Goal: Download file/media

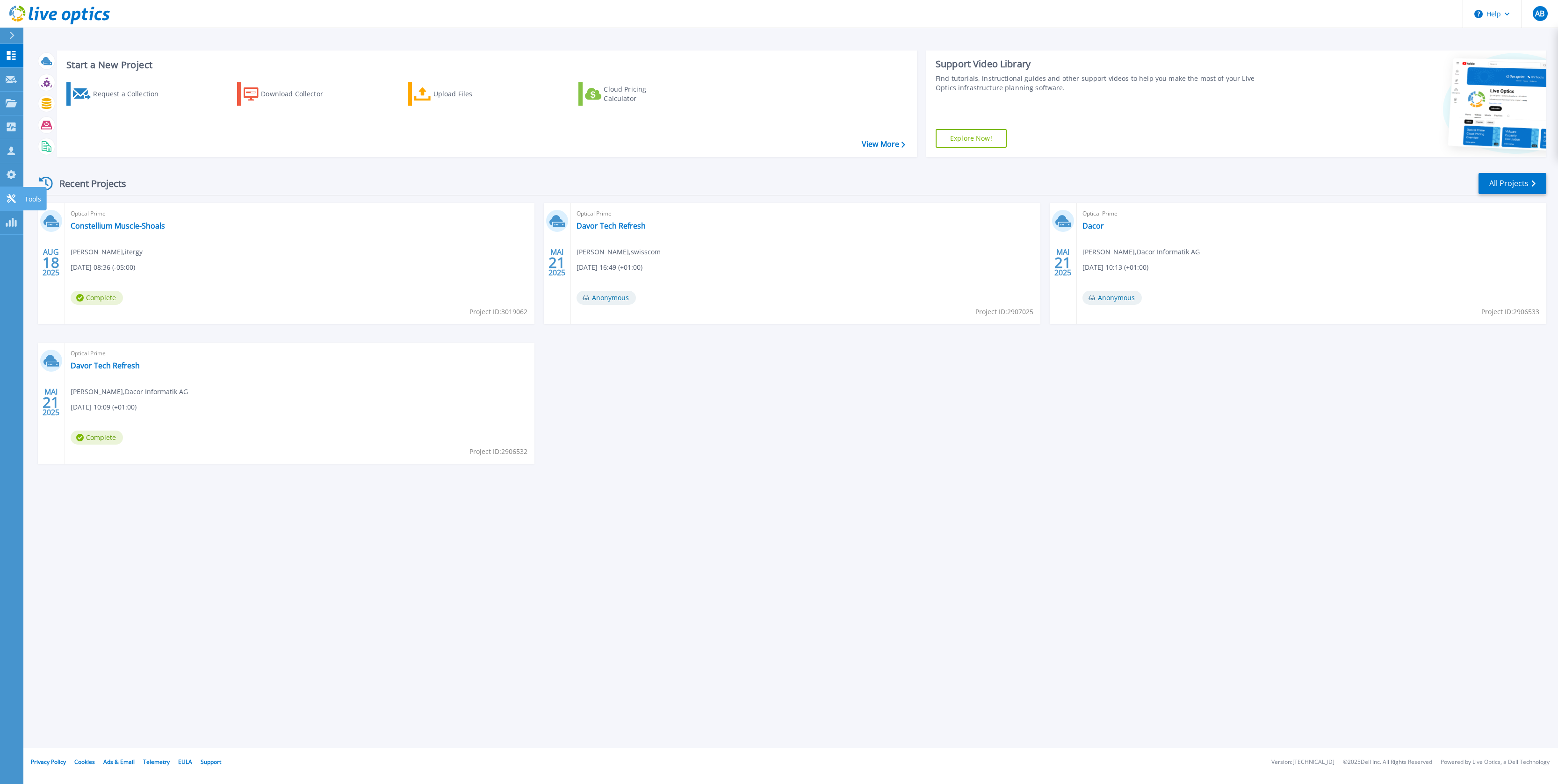
click at [9, 196] on icon at bounding box center [11, 198] width 9 height 9
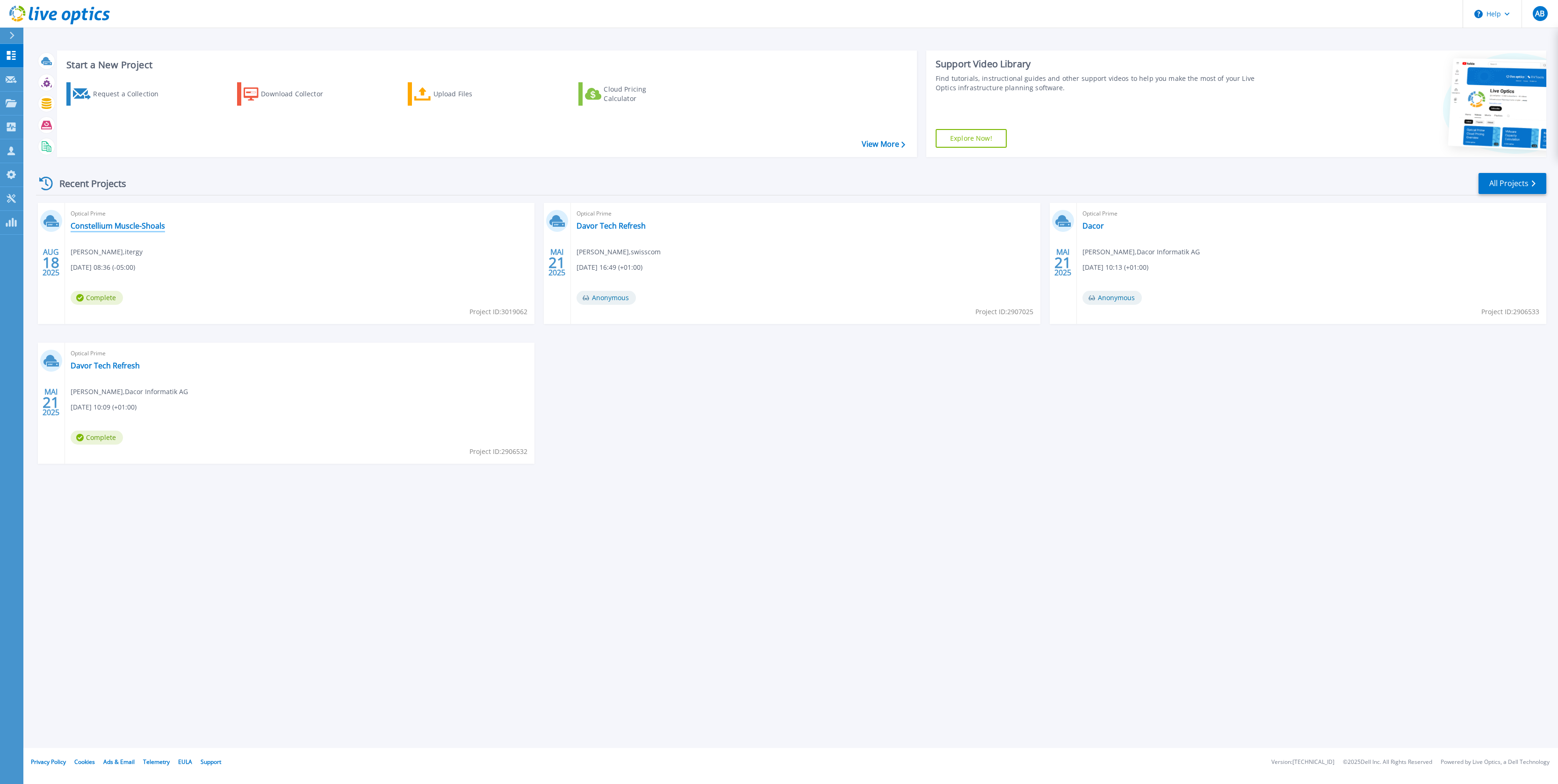
click at [122, 225] on link "Constellium Muscle-Shoals" at bounding box center [118, 225] width 94 height 9
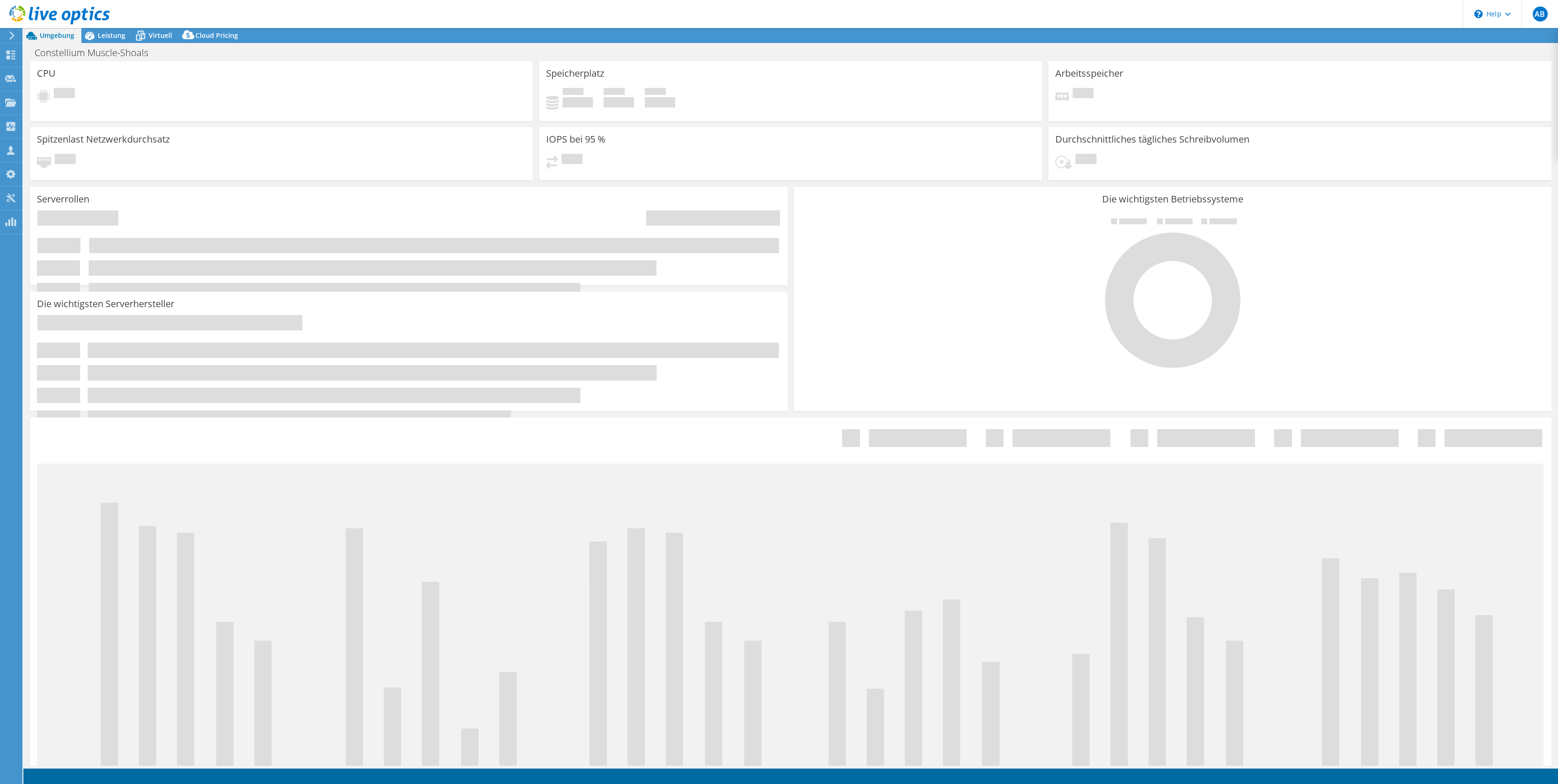
select select "USD"
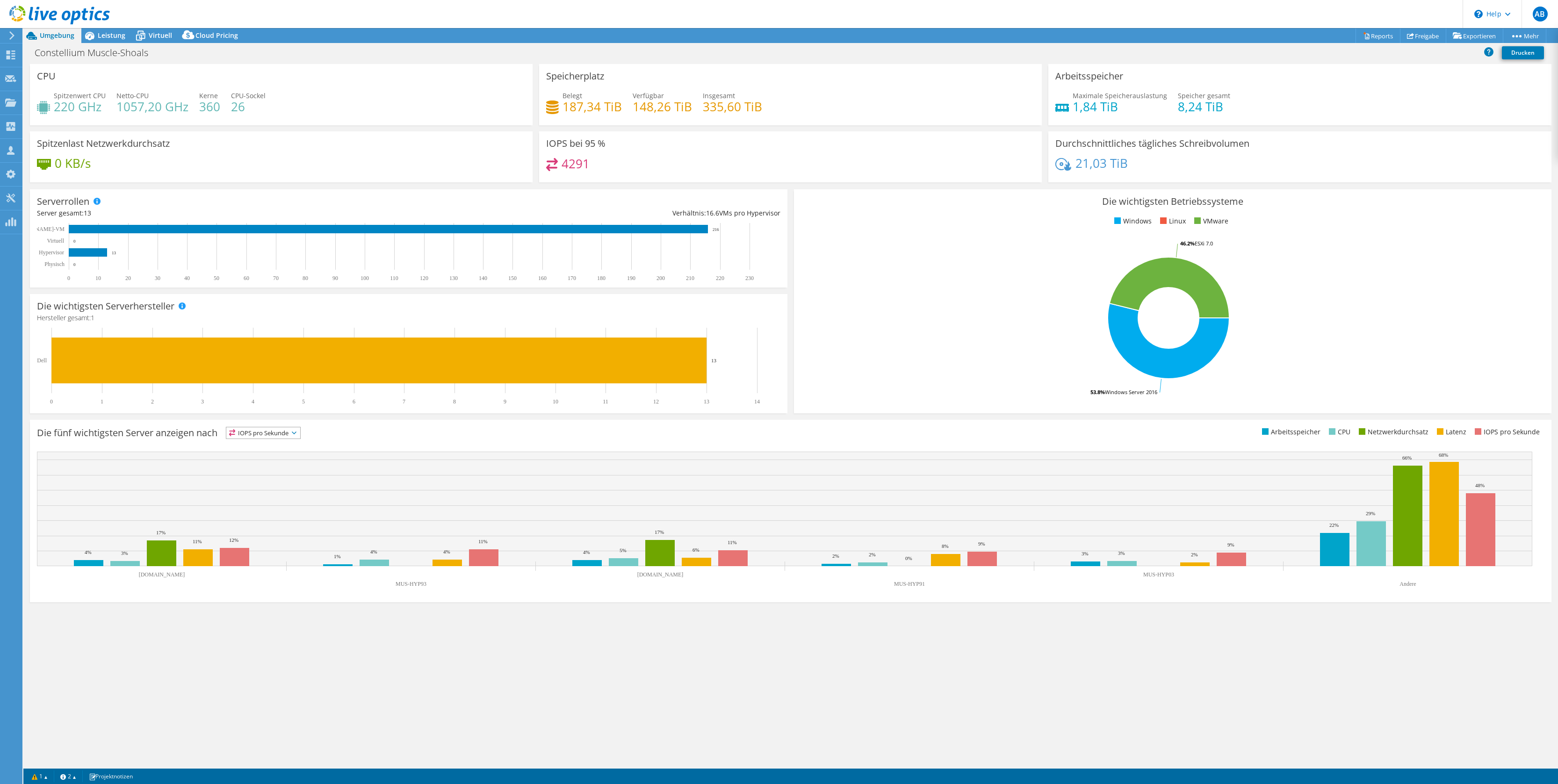
click at [1373, 32] on link "Reports" at bounding box center [1378, 36] width 45 height 15
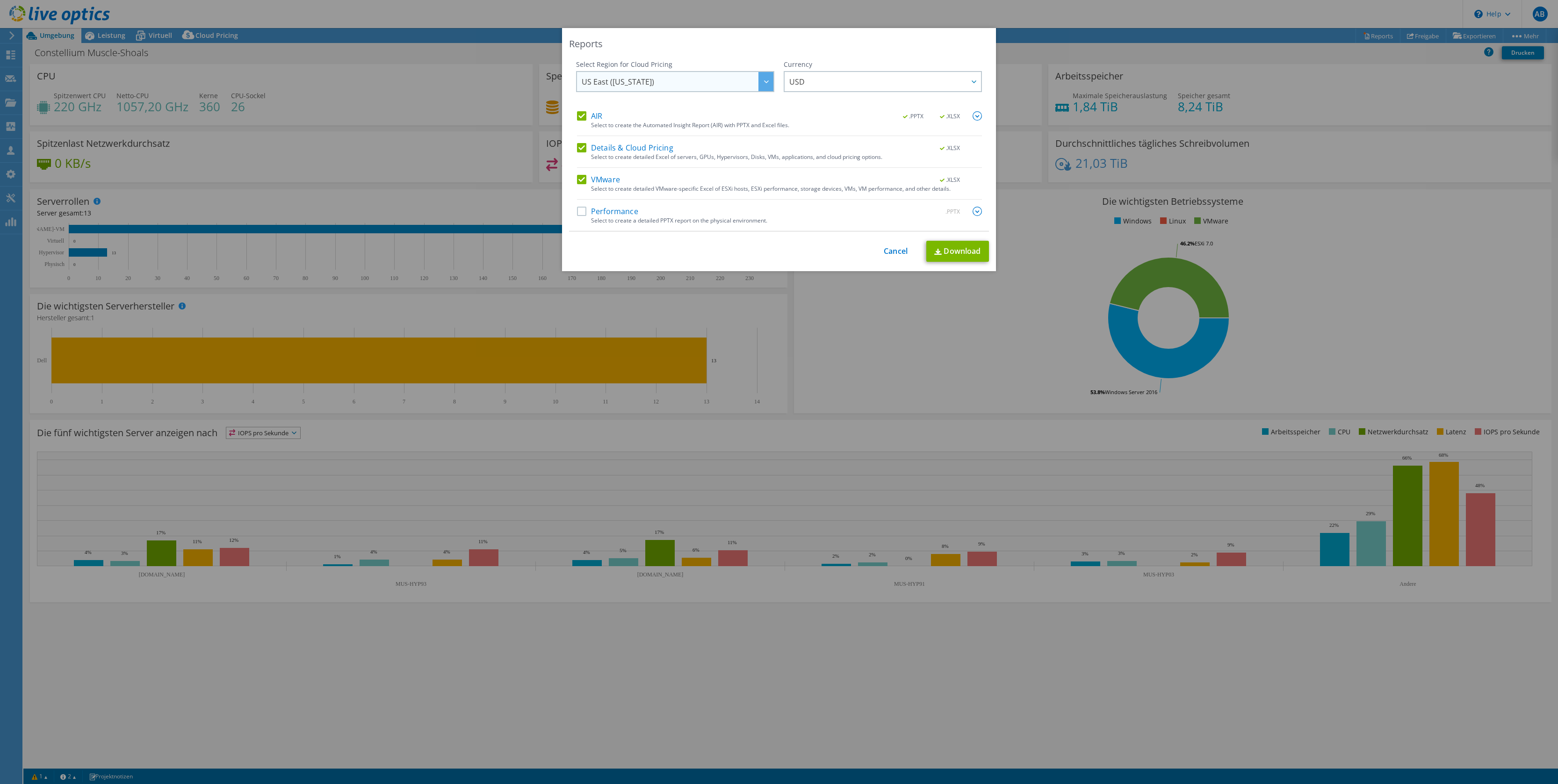
click at [761, 79] on div at bounding box center [766, 82] width 15 height 19
click at [974, 82] on div at bounding box center [973, 82] width 15 height 19
click at [581, 213] on label "Performance" at bounding box center [607, 211] width 61 height 9
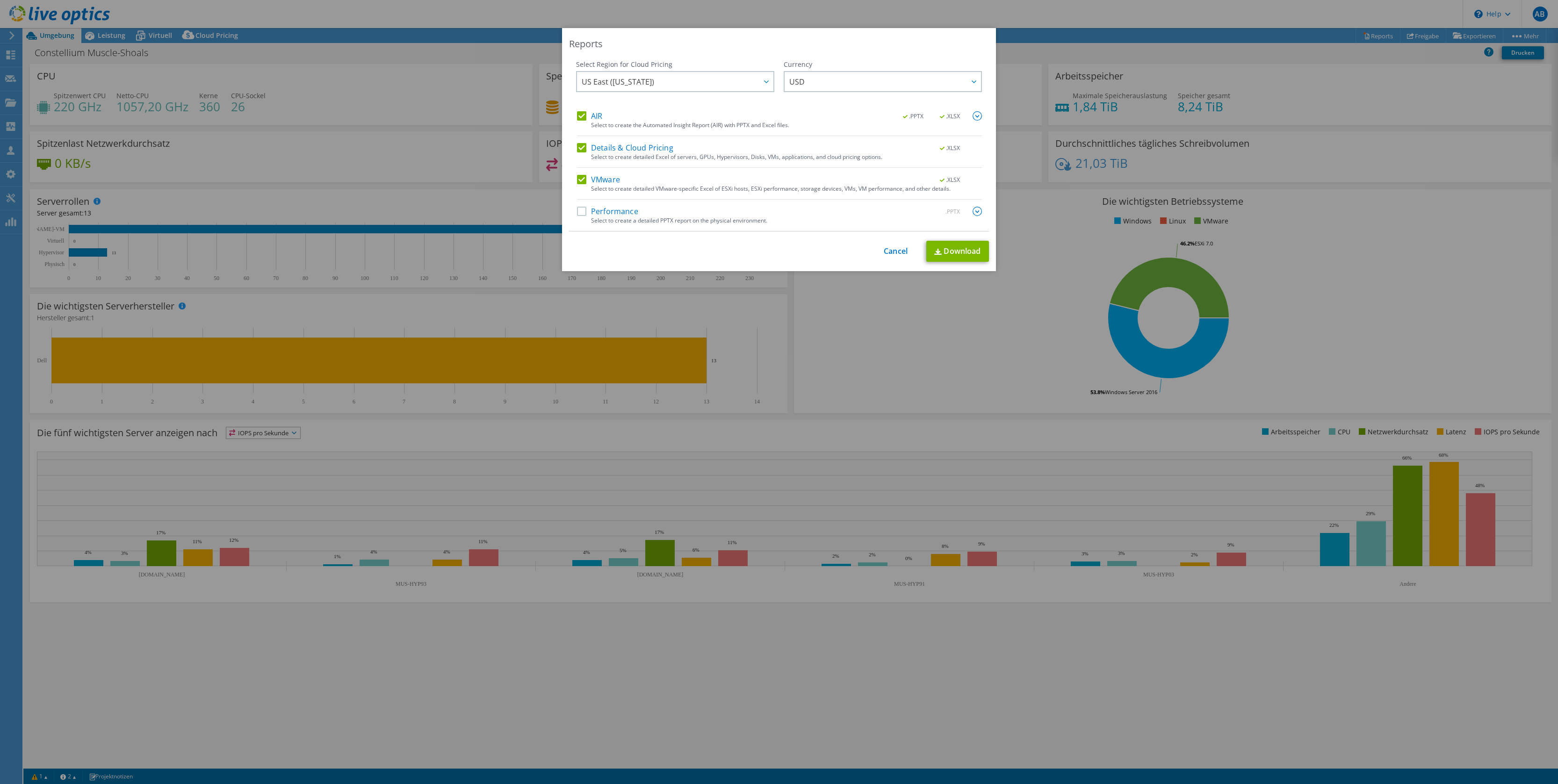
click at [0, 0] on input "Performance" at bounding box center [0, 0] width 0 height 0
click at [957, 250] on link "Download" at bounding box center [958, 251] width 63 height 21
click at [579, 207] on label "Performance" at bounding box center [607, 211] width 61 height 9
click at [0, 0] on input "Performance" at bounding box center [0, 0] width 0 height 0
click at [578, 147] on label "Details & Cloud Pricing" at bounding box center [625, 147] width 96 height 9
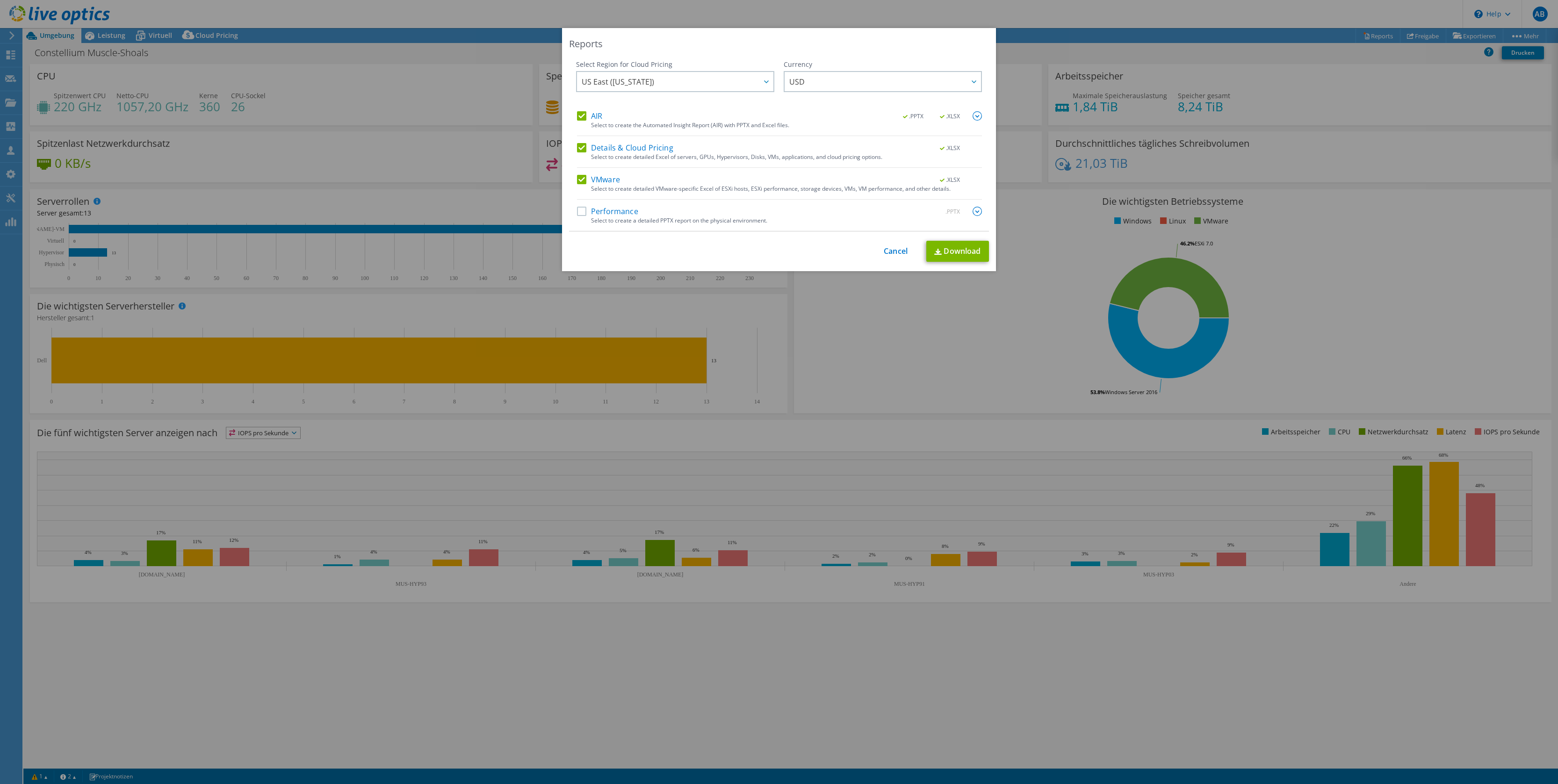
click at [0, 0] on input "Details & Cloud Pricing" at bounding box center [0, 0] width 0 height 0
click at [577, 177] on label "VMware" at bounding box center [598, 179] width 43 height 9
click at [0, 0] on input "VMware" at bounding box center [0, 0] width 0 height 0
click at [960, 252] on link "Download" at bounding box center [958, 251] width 63 height 21
click at [895, 250] on link "Cancel" at bounding box center [895, 251] width 24 height 9
